Goal: Task Accomplishment & Management: Manage account settings

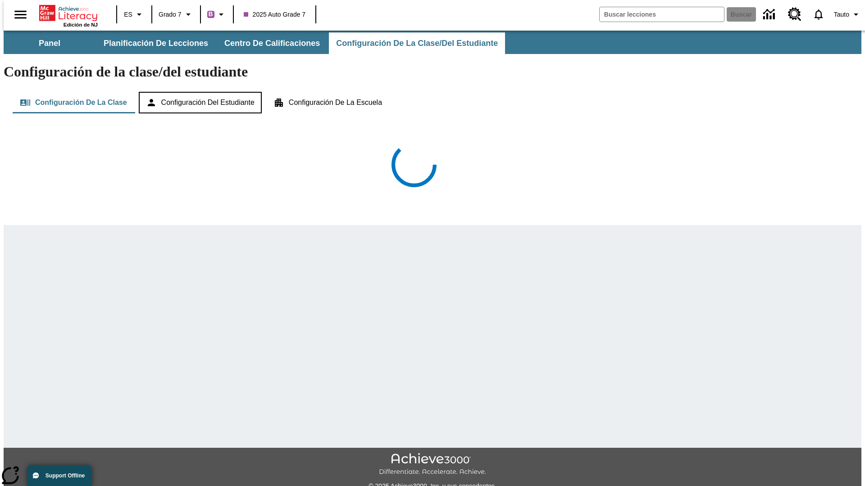
click at [200, 92] on button "Configuración del estudiante" at bounding box center [200, 103] width 123 height 22
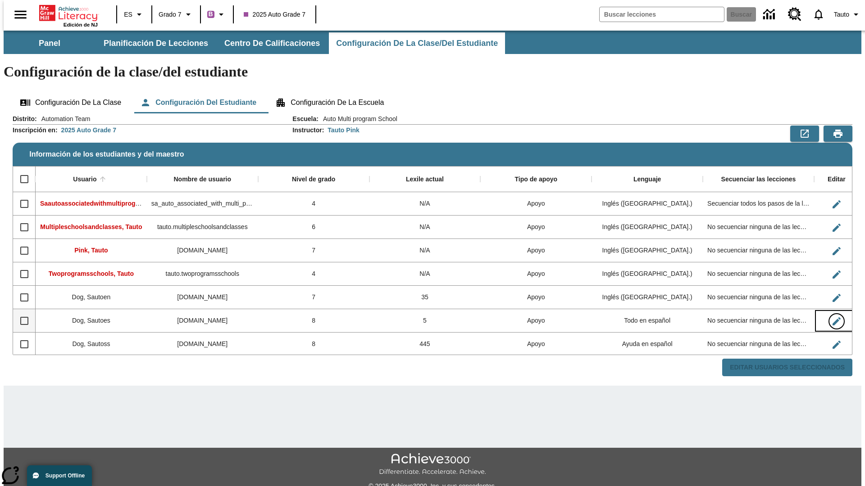
click at [832, 318] on icon "Editar Usuario" at bounding box center [836, 322] width 8 height 8
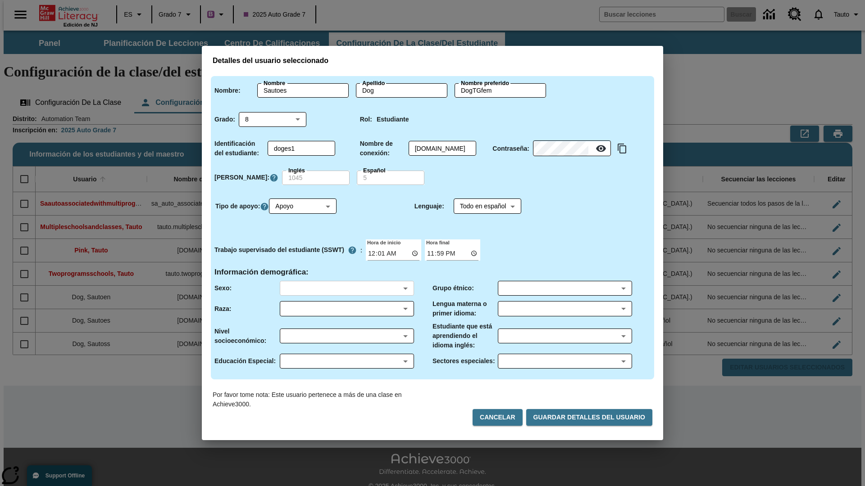
click at [346, 288] on body "Saltar al contenido principal Edición de NJ ES Grado 7 B 2025 Auto Grade 7 Busc…" at bounding box center [433, 269] width 858 height 476
click at [346, 309] on body "Saltar al contenido principal Edición de NJ ES Grado 7 B 2025 Auto Grade 7 Busc…" at bounding box center [433, 269] width 858 height 476
click at [346, 336] on body "Saltar al contenido principal Edición de NJ ES Grado 7 B 2025 Auto Grade 7 Busc…" at bounding box center [433, 269] width 858 height 476
click at [346, 361] on body "Saltar al contenido principal Edición de NJ ES Grado 7 B 2025 Auto Grade 7 Busc…" at bounding box center [433, 269] width 858 height 476
click at [564, 288] on body "Saltar al contenido principal Edición de NJ ES Grado 7 B 2025 Auto Grade 7 Busc…" at bounding box center [433, 269] width 858 height 476
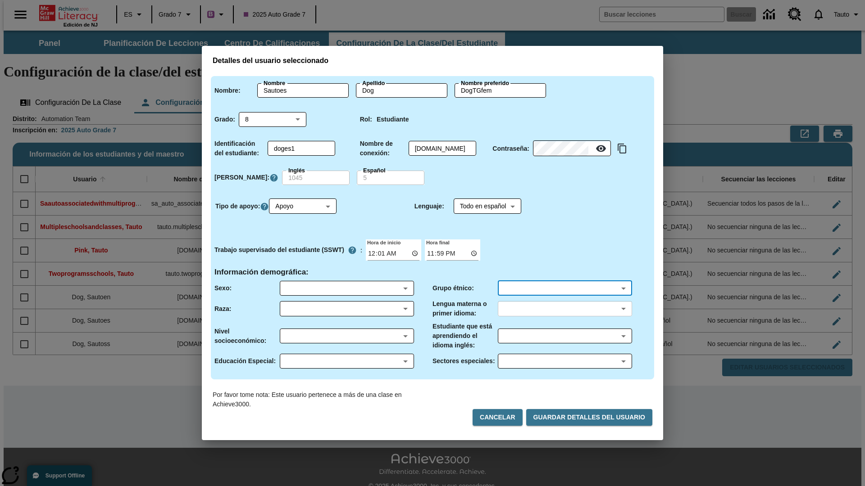
click at [564, 309] on body "Saltar al contenido principal Edición de NJ ES Grado 7 B 2025 Auto Grade 7 Busc…" at bounding box center [433, 269] width 858 height 476
click at [564, 336] on body "Saltar al contenido principal Edición de NJ ES Grado 7 B 2025 Auto Grade 7 Busc…" at bounding box center [433, 269] width 858 height 476
click at [564, 361] on body "Saltar al contenido principal Edición de NJ ES Grado 7 B 2025 Auto Grade 7 Busc…" at bounding box center [433, 269] width 858 height 476
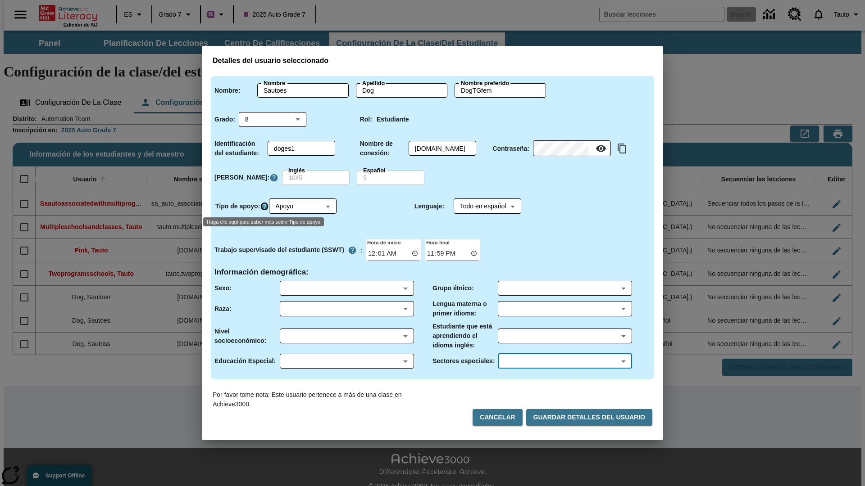
click at [265, 206] on icon "Haga clic aquí para saber más sobre Tipo de apoyo" at bounding box center [264, 206] width 9 height 9
